Goal: Task Accomplishment & Management: Manage account settings

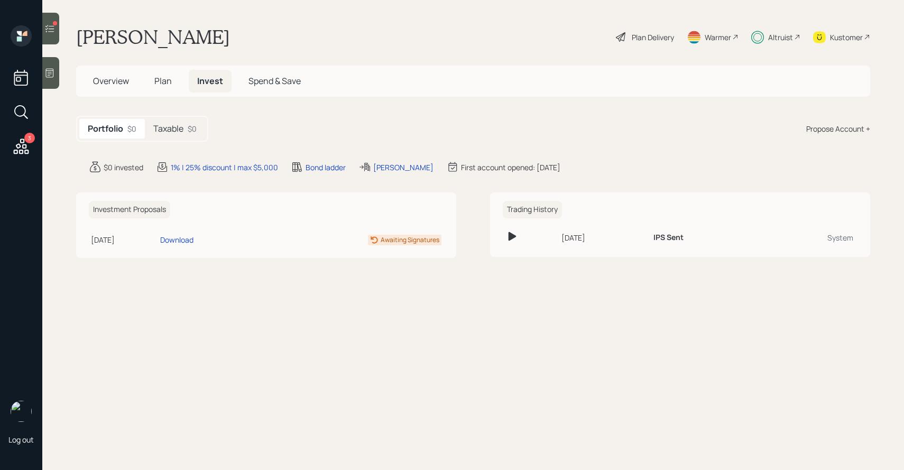
click at [160, 82] on span "Plan" at bounding box center [162, 81] width 17 height 12
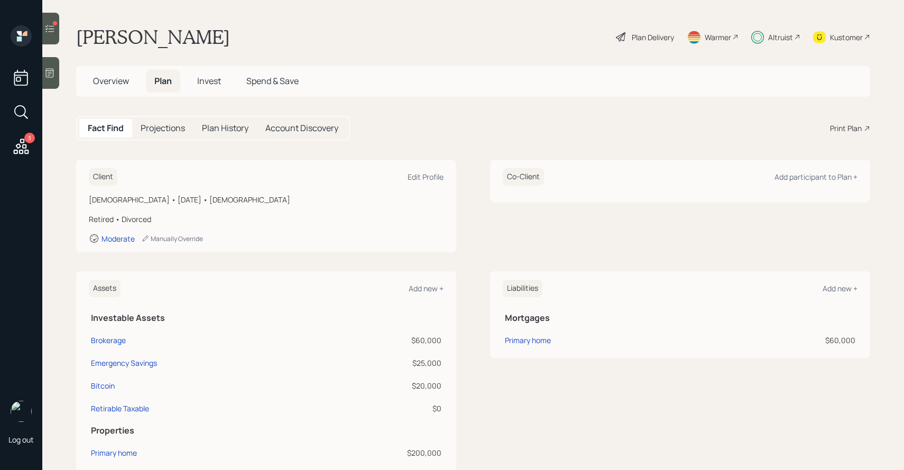
click at [28, 140] on div "3" at bounding box center [29, 138] width 11 height 11
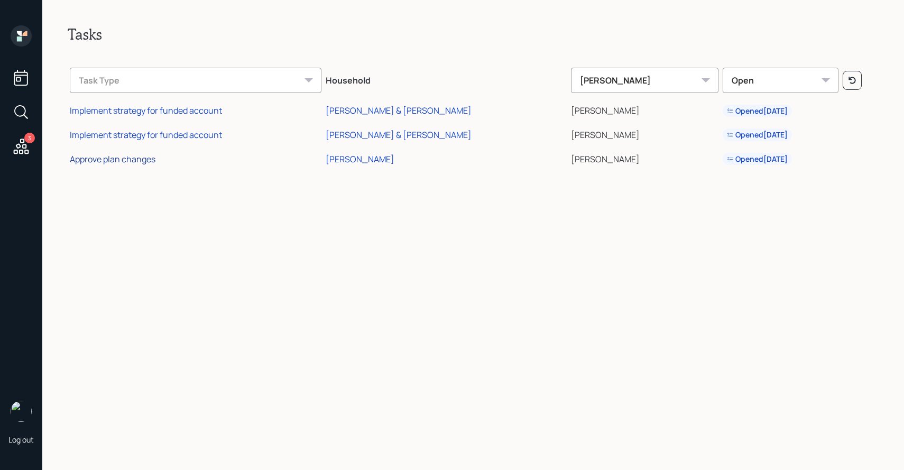
click at [134, 159] on div "Approve plan changes" at bounding box center [113, 159] width 86 height 12
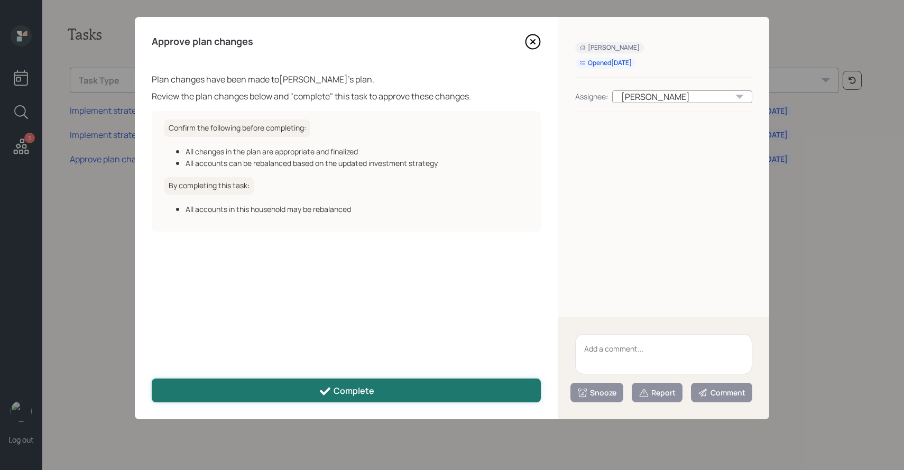
click at [393, 393] on button "Complete" at bounding box center [346, 391] width 389 height 24
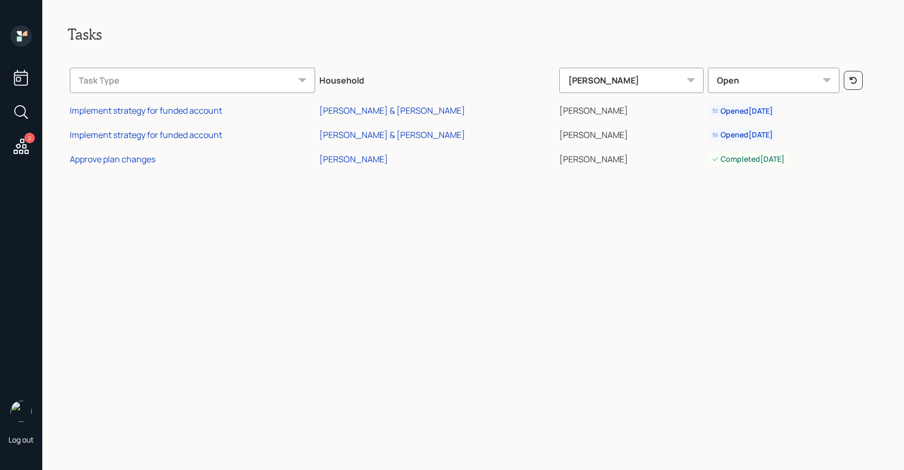
click at [32, 73] on div "2" at bounding box center [20, 91] width 25 height 133
click at [25, 76] on icon at bounding box center [21, 77] width 19 height 19
